Goal: Task Accomplishment & Management: Manage account settings

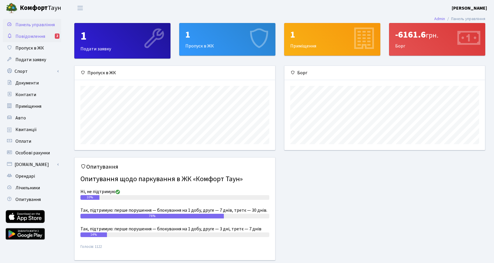
scroll to position [84, 200]
click at [31, 38] on span "Повідомлення" at bounding box center [30, 36] width 30 height 6
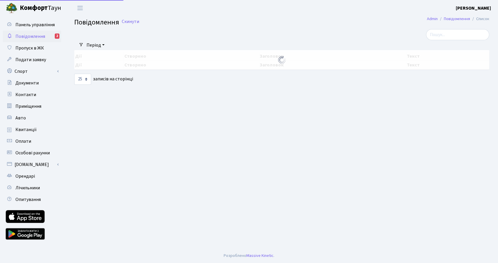
select select "25"
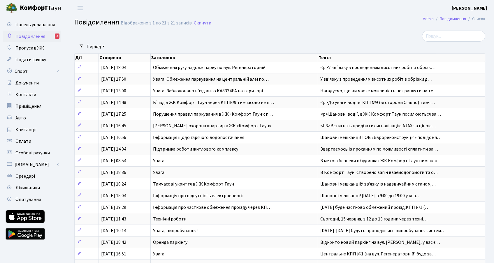
click at [56, 35] on div "2" at bounding box center [57, 35] width 5 height 5
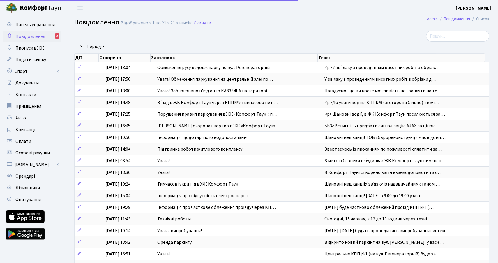
select select "25"
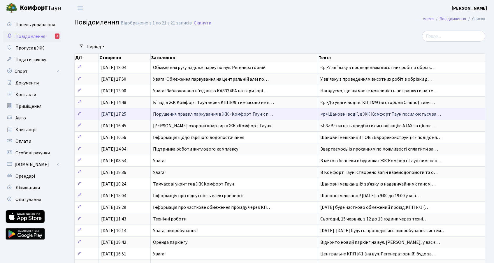
click at [286, 112] on td "Порушення правил паркування в ЖК «Комфорт Таун»: п…" at bounding box center [234, 114] width 167 height 12
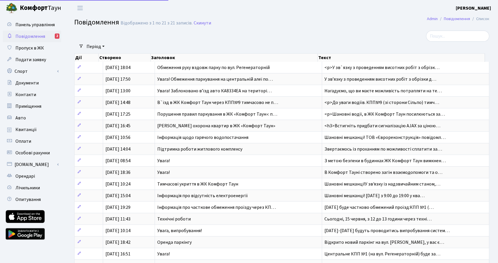
select select "25"
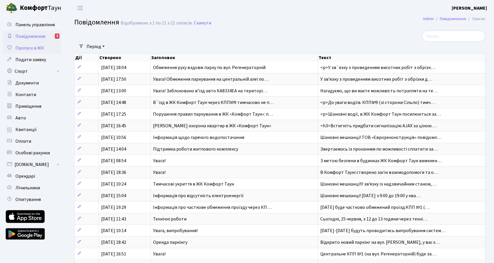
click at [26, 49] on span "Пропуск в ЖК" at bounding box center [29, 48] width 29 height 6
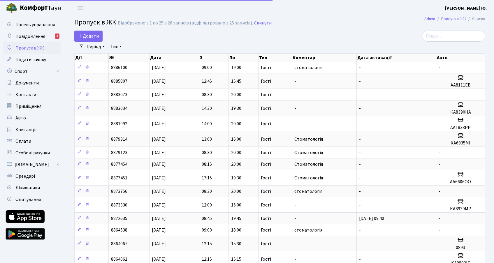
select select "25"
